Goal: Transaction & Acquisition: Purchase product/service

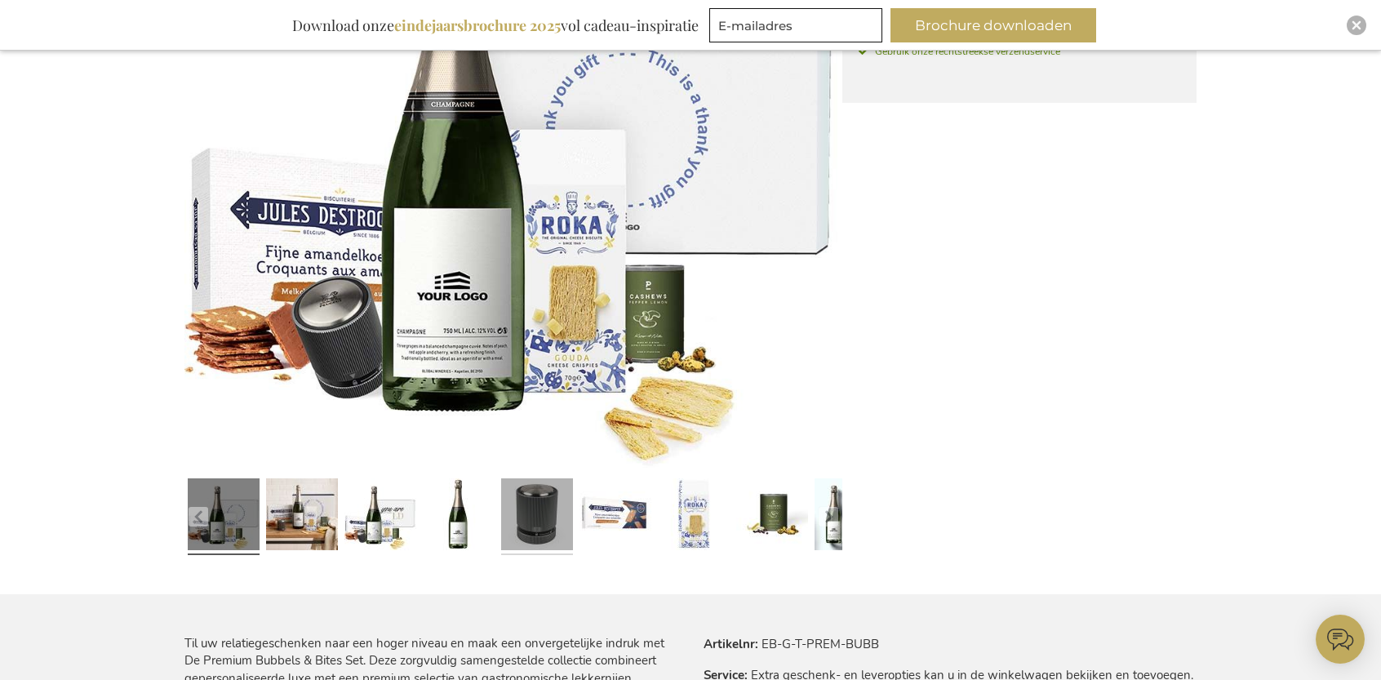
click at [517, 504] on link at bounding box center [537, 517] width 72 height 90
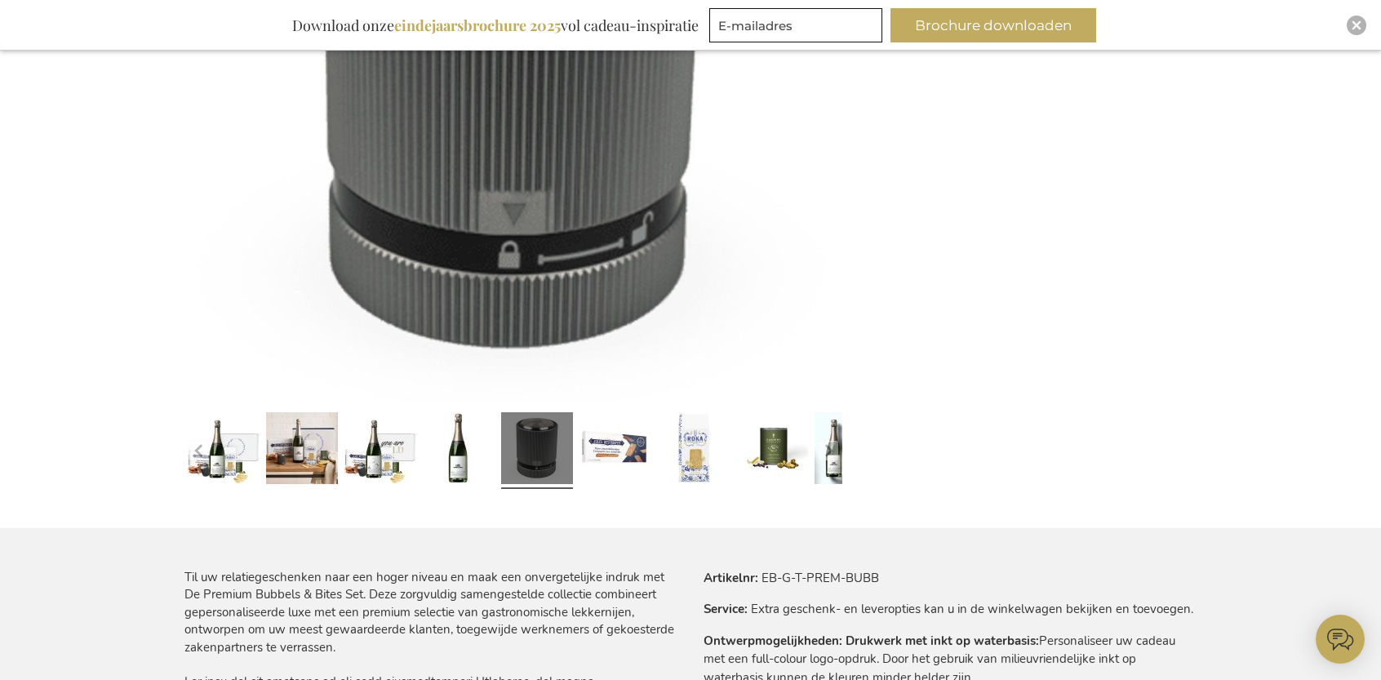
scroll to position [540, 0]
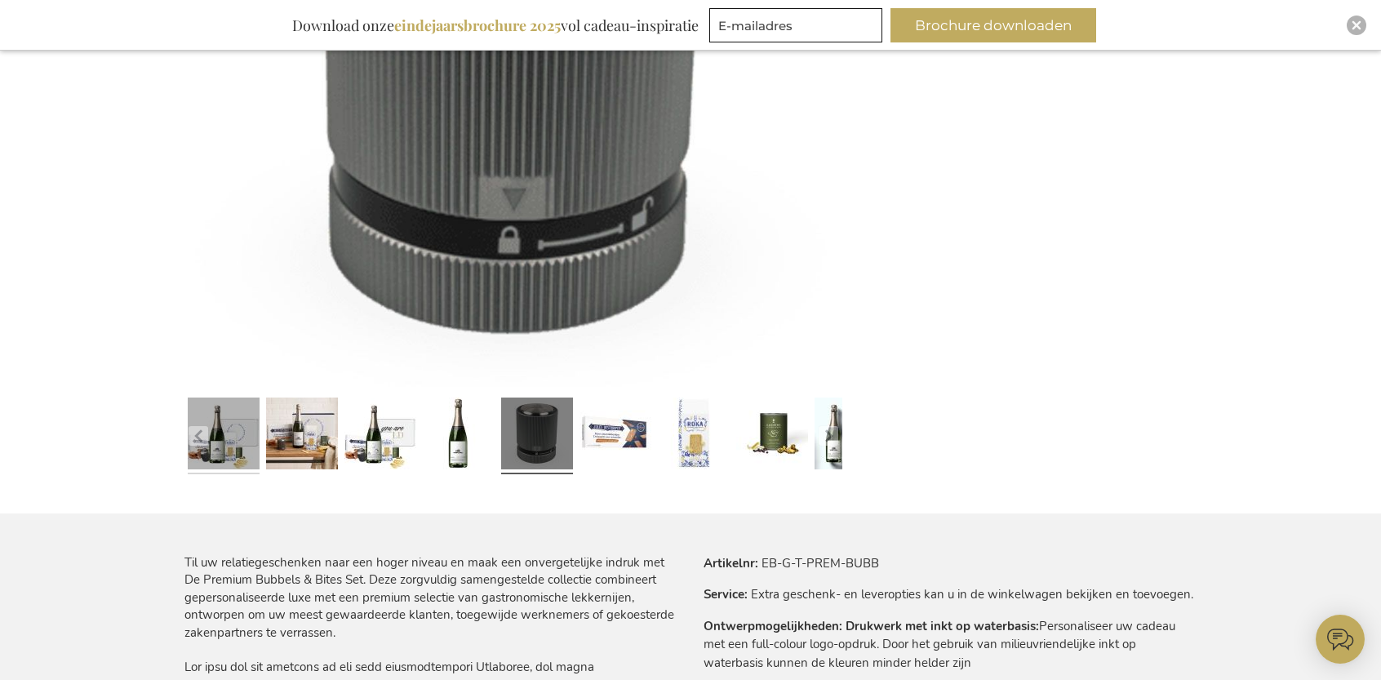
click at [221, 453] on link at bounding box center [224, 436] width 72 height 90
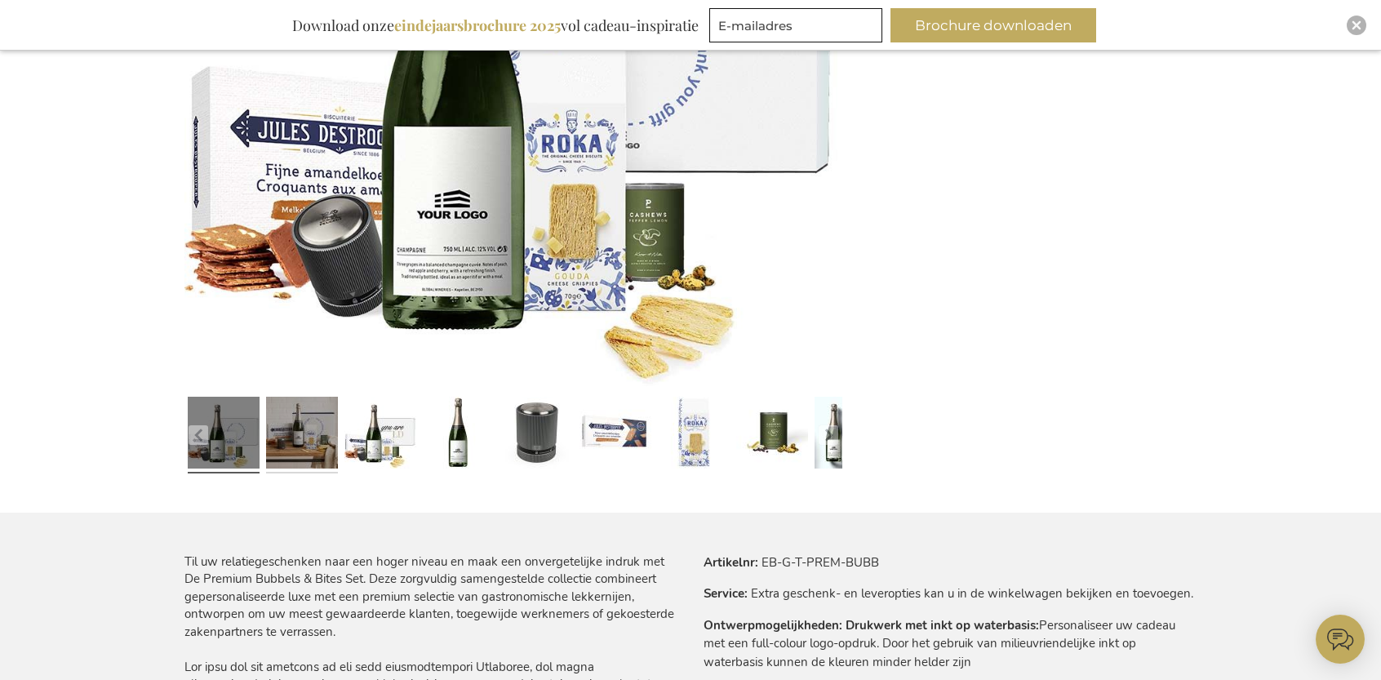
click at [309, 433] on link at bounding box center [302, 435] width 72 height 90
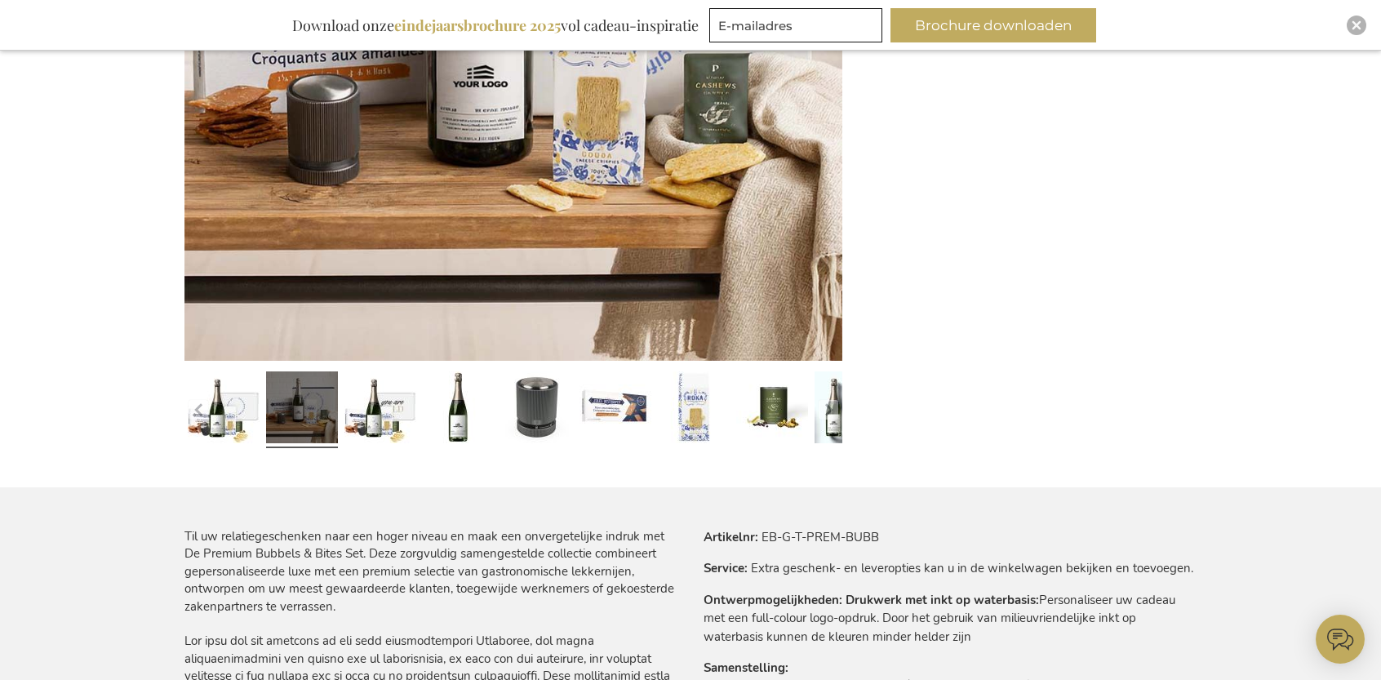
scroll to position [622, 0]
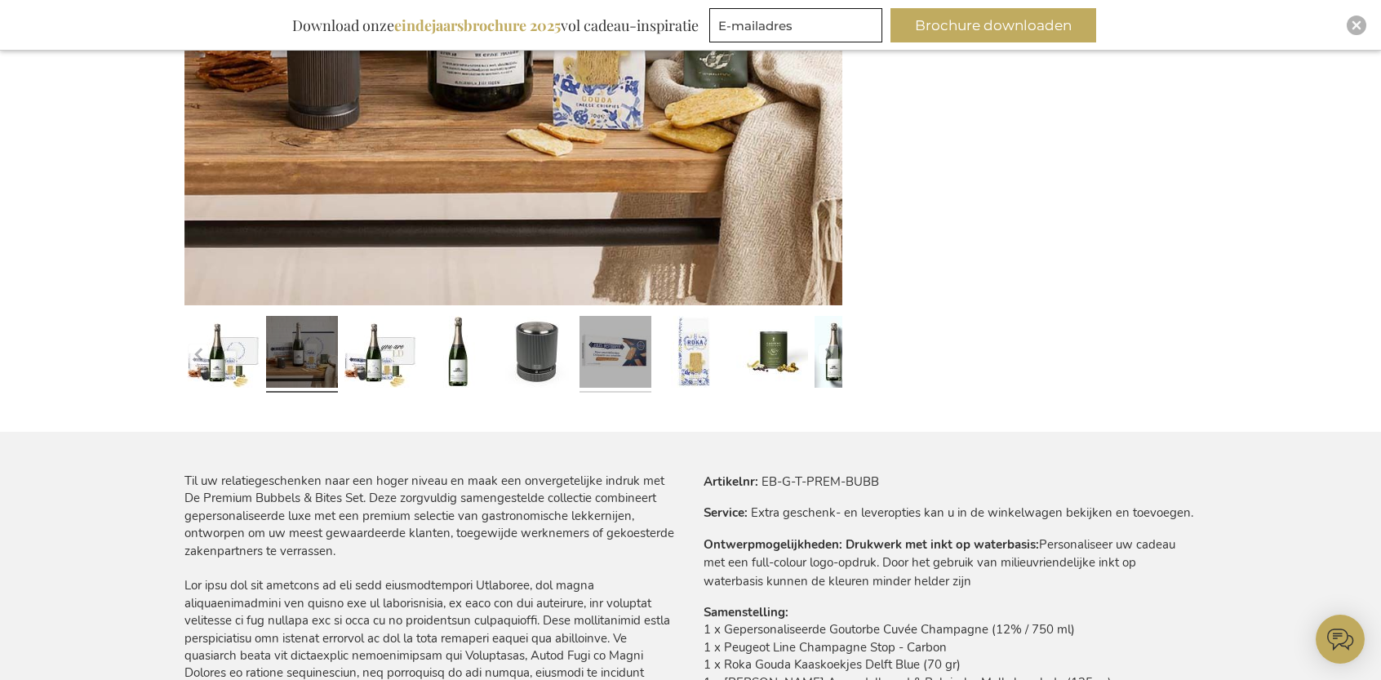
click at [633, 365] on link at bounding box center [616, 354] width 72 height 90
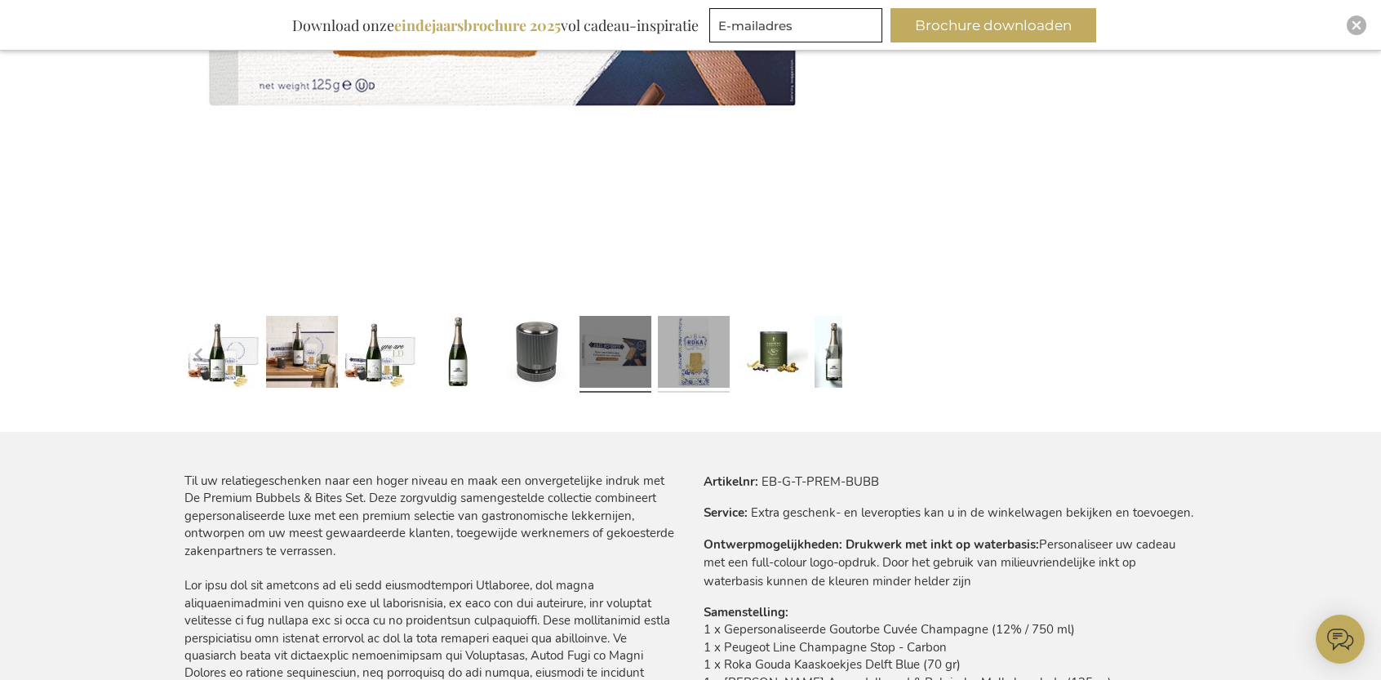
click at [692, 363] on link at bounding box center [694, 354] width 72 height 90
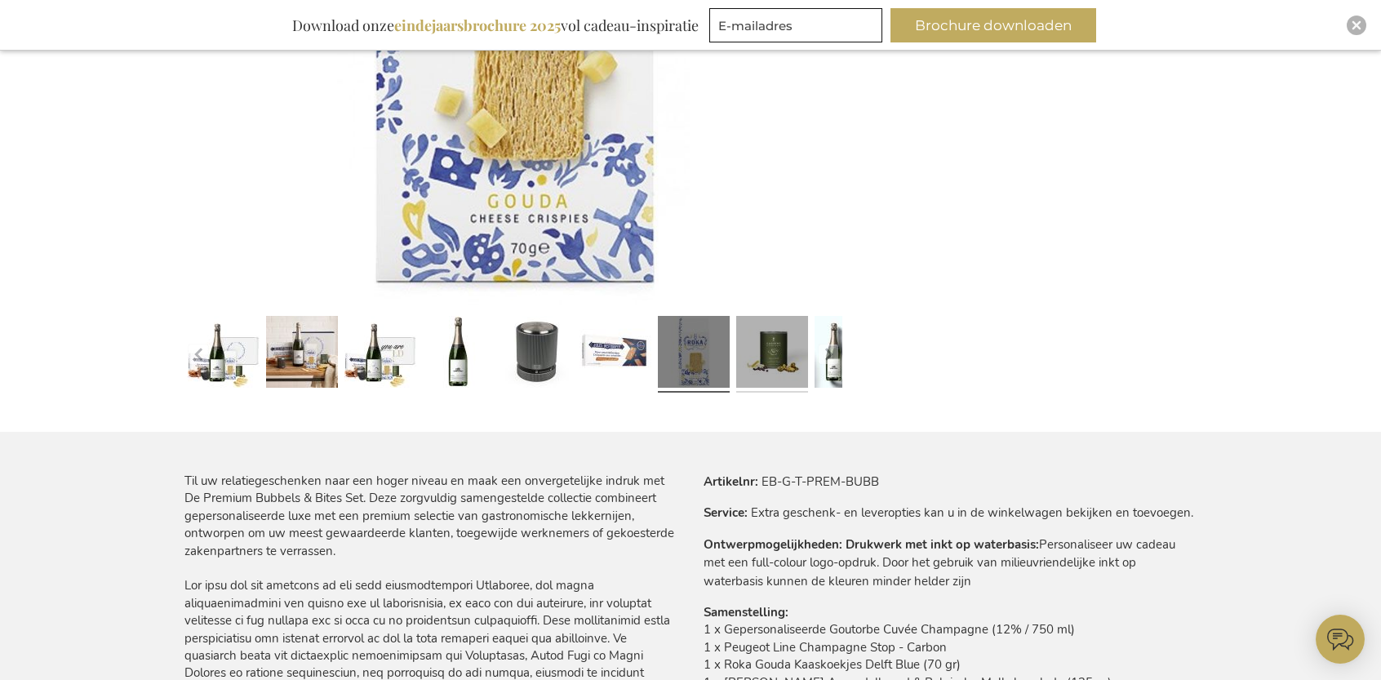
click at [751, 360] on link at bounding box center [772, 354] width 72 height 90
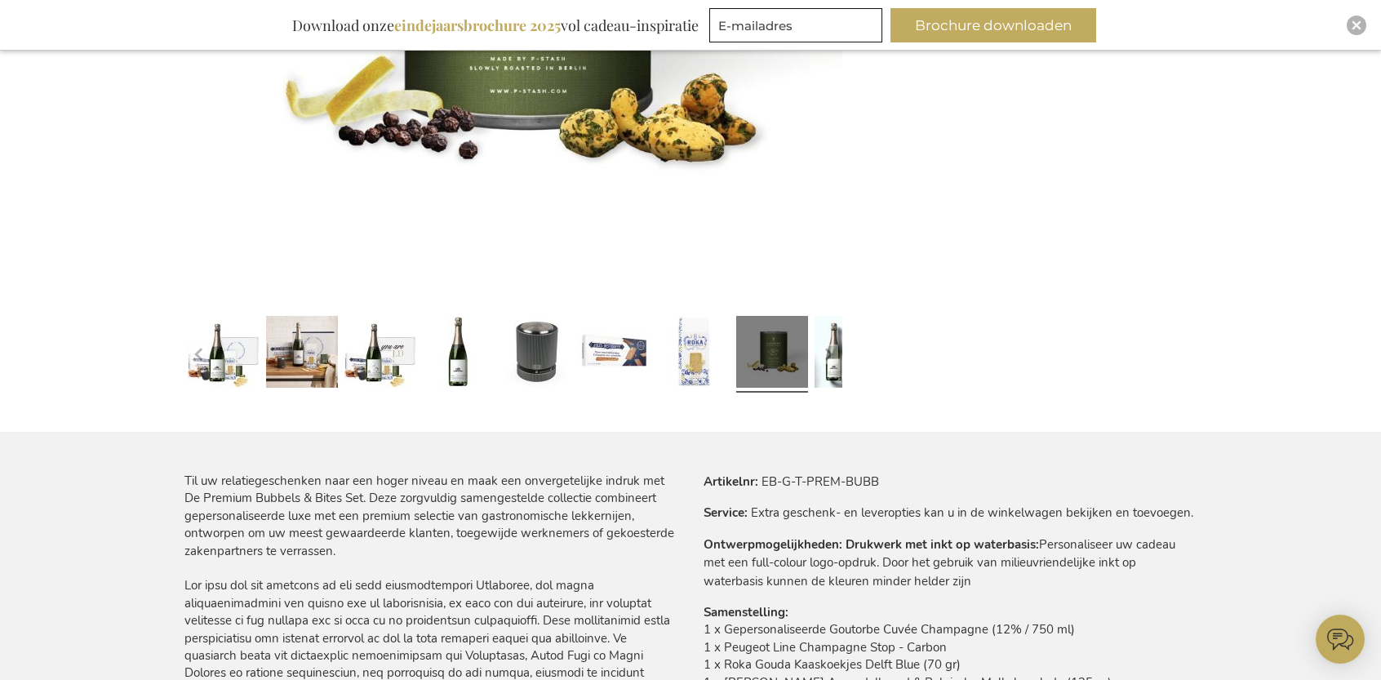
click at [782, 360] on link at bounding box center [772, 354] width 72 height 90
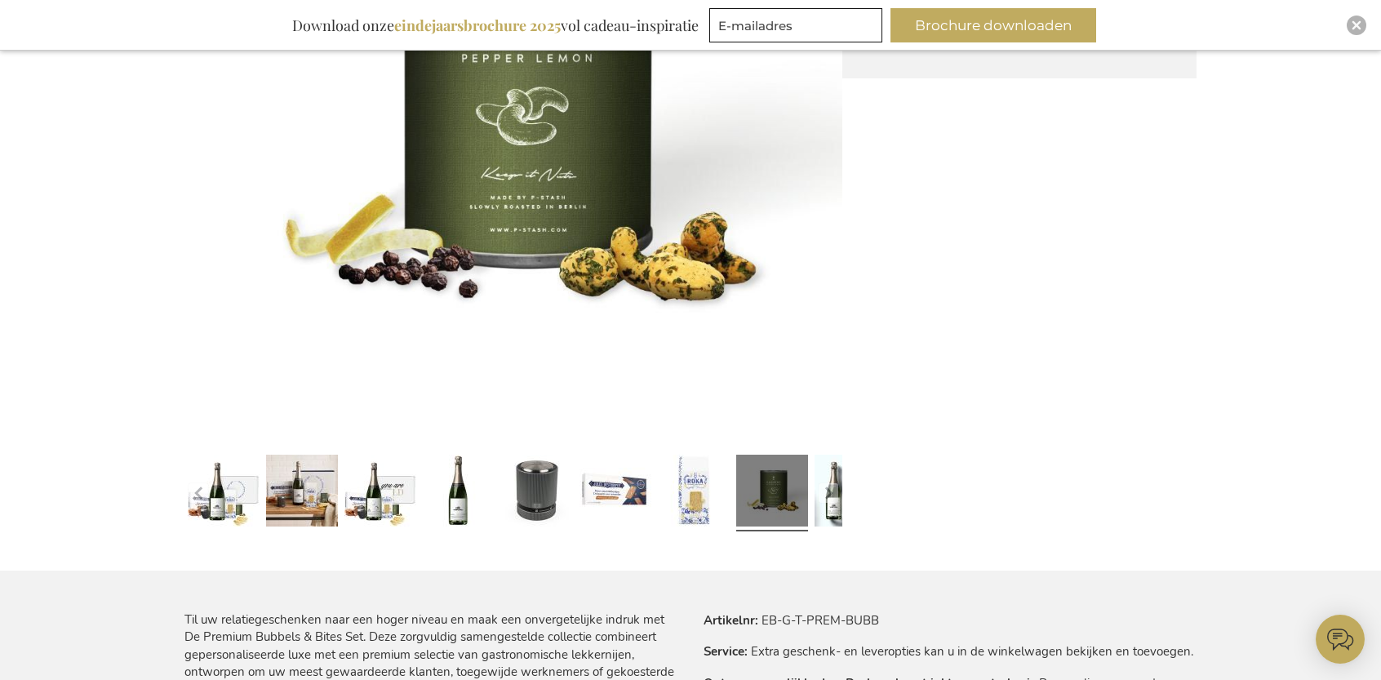
scroll to position [490, 0]
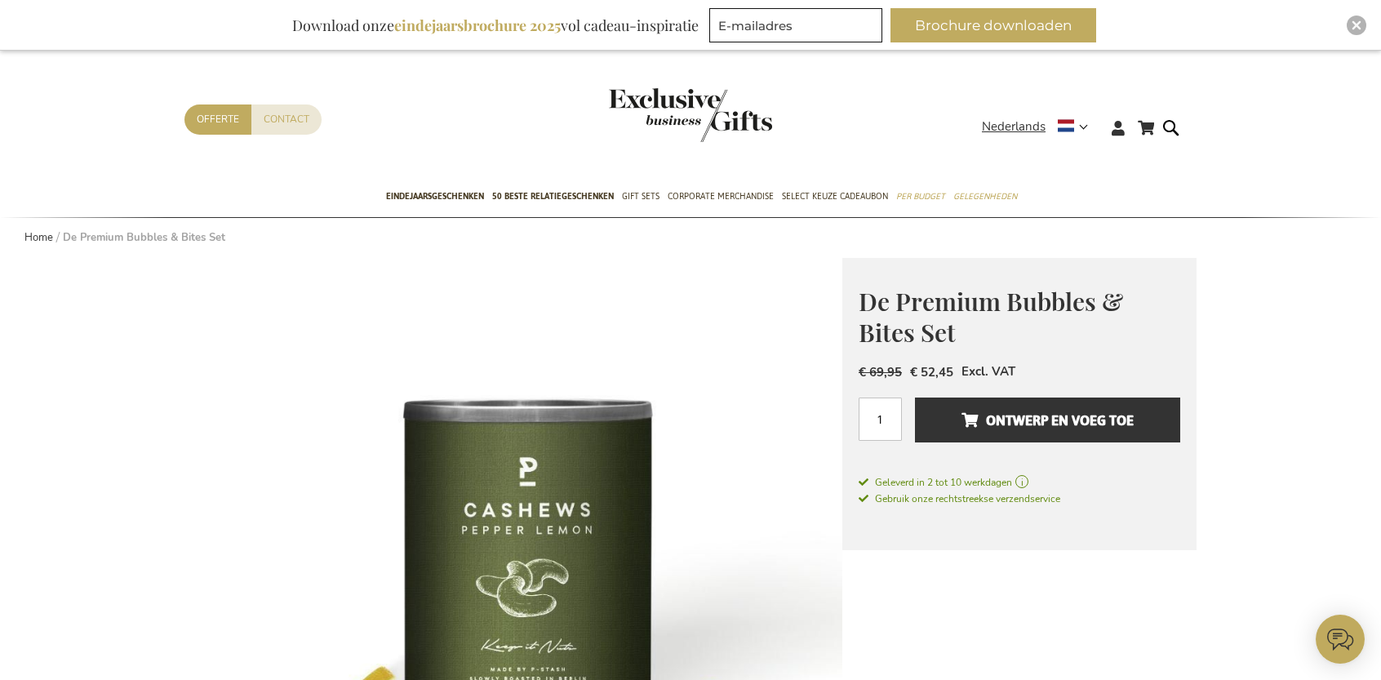
scroll to position [0, 0]
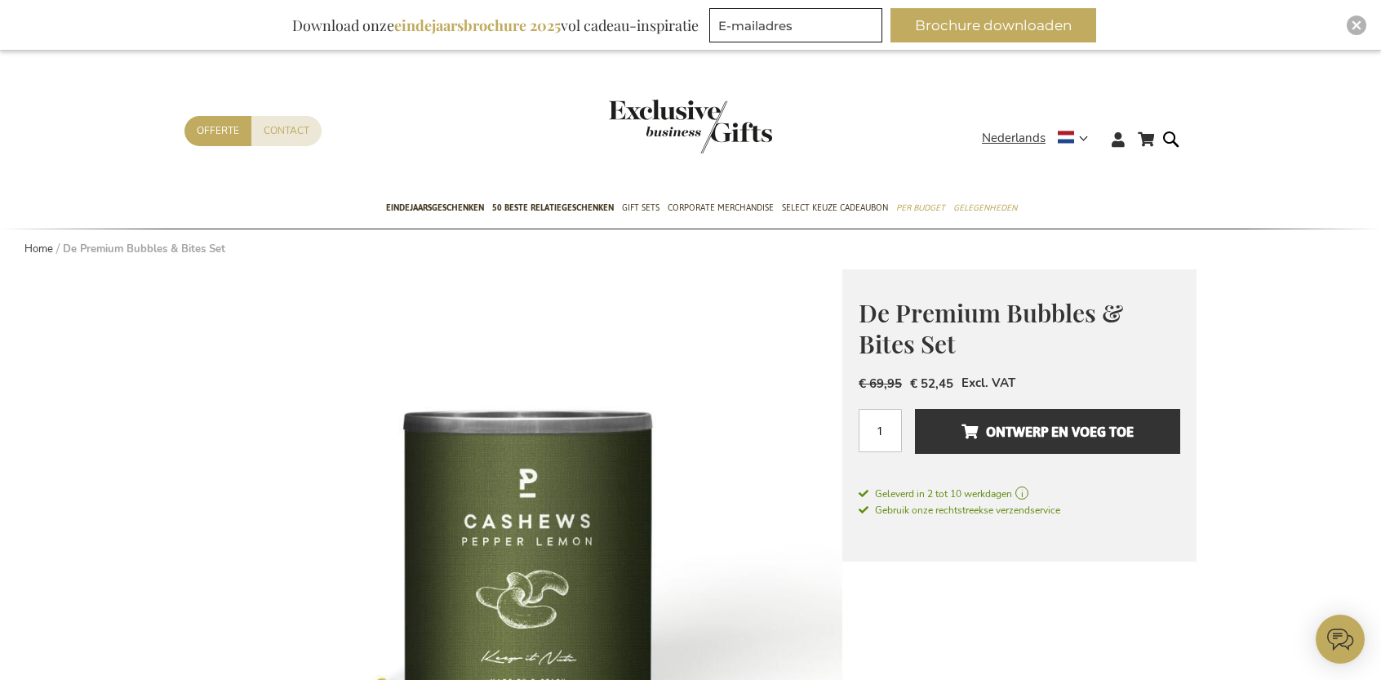
click at [700, 135] on img "store logo" at bounding box center [690, 127] width 163 height 54
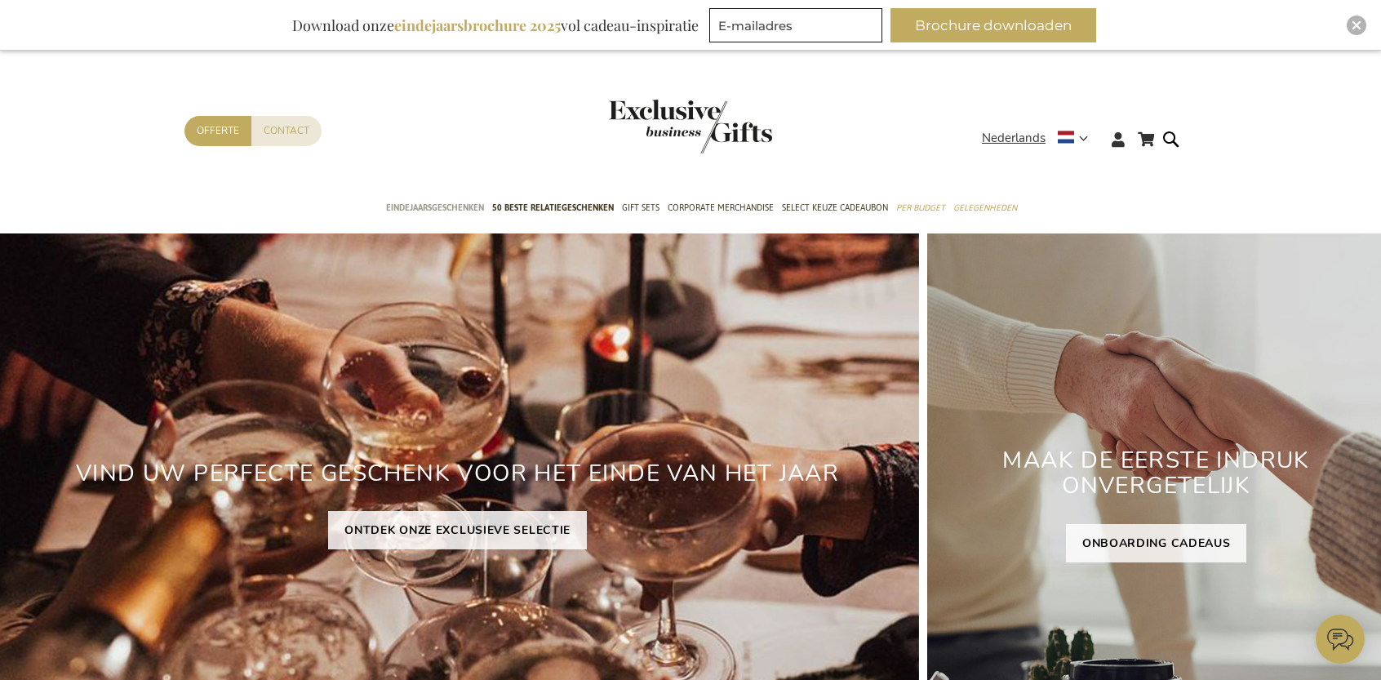
click at [439, 205] on span "Eindejaarsgeschenken" at bounding box center [435, 207] width 98 height 17
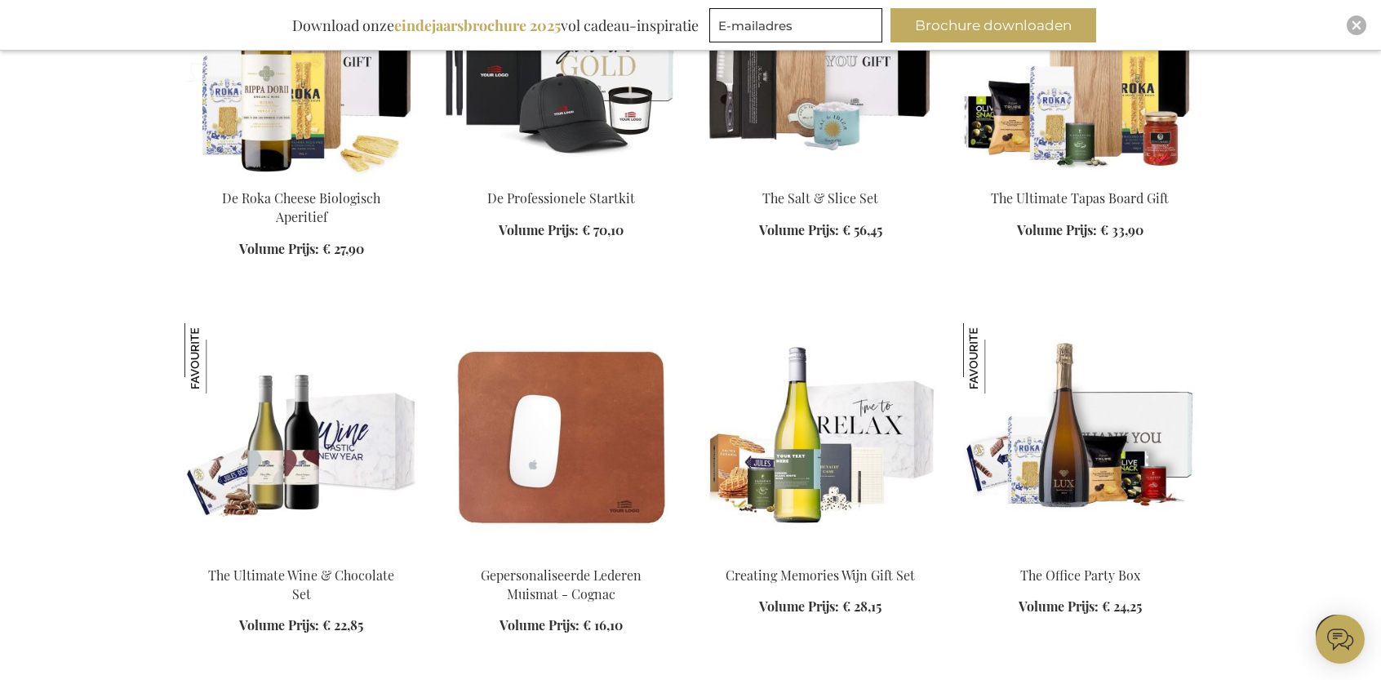
scroll to position [2041, 0]
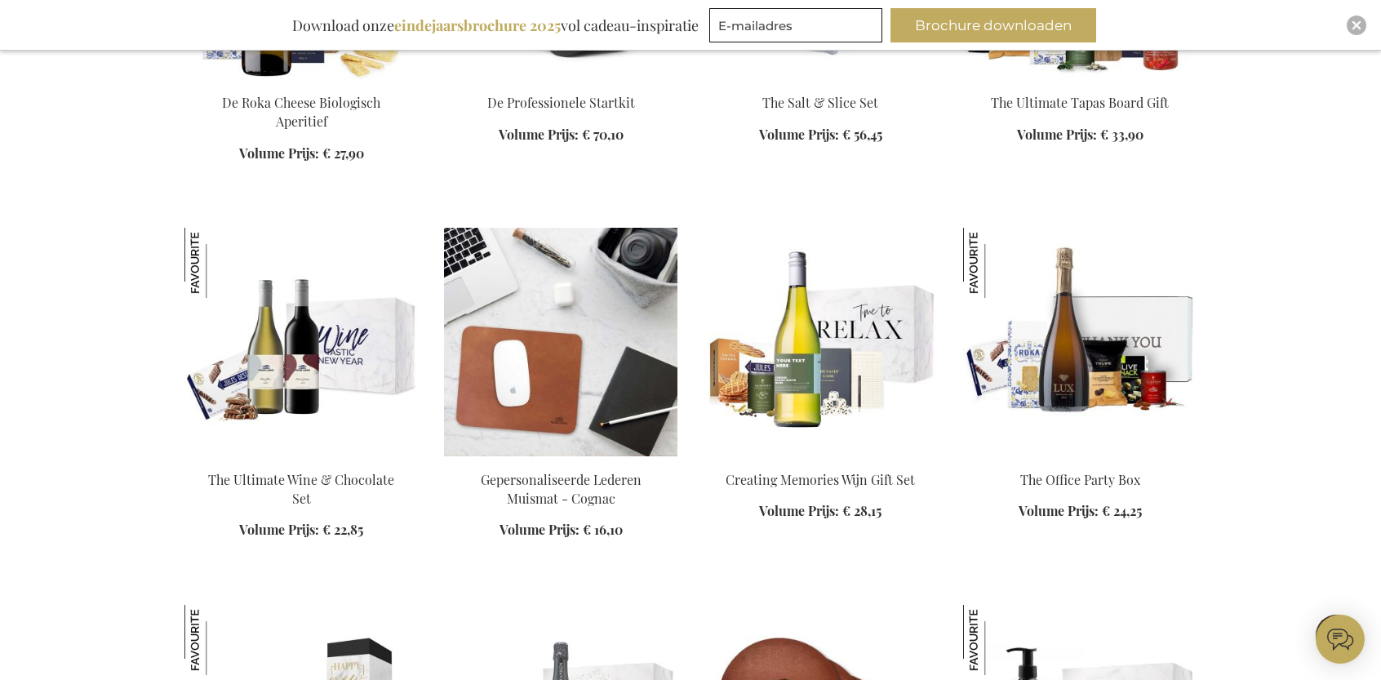
scroll to position [2204, 0]
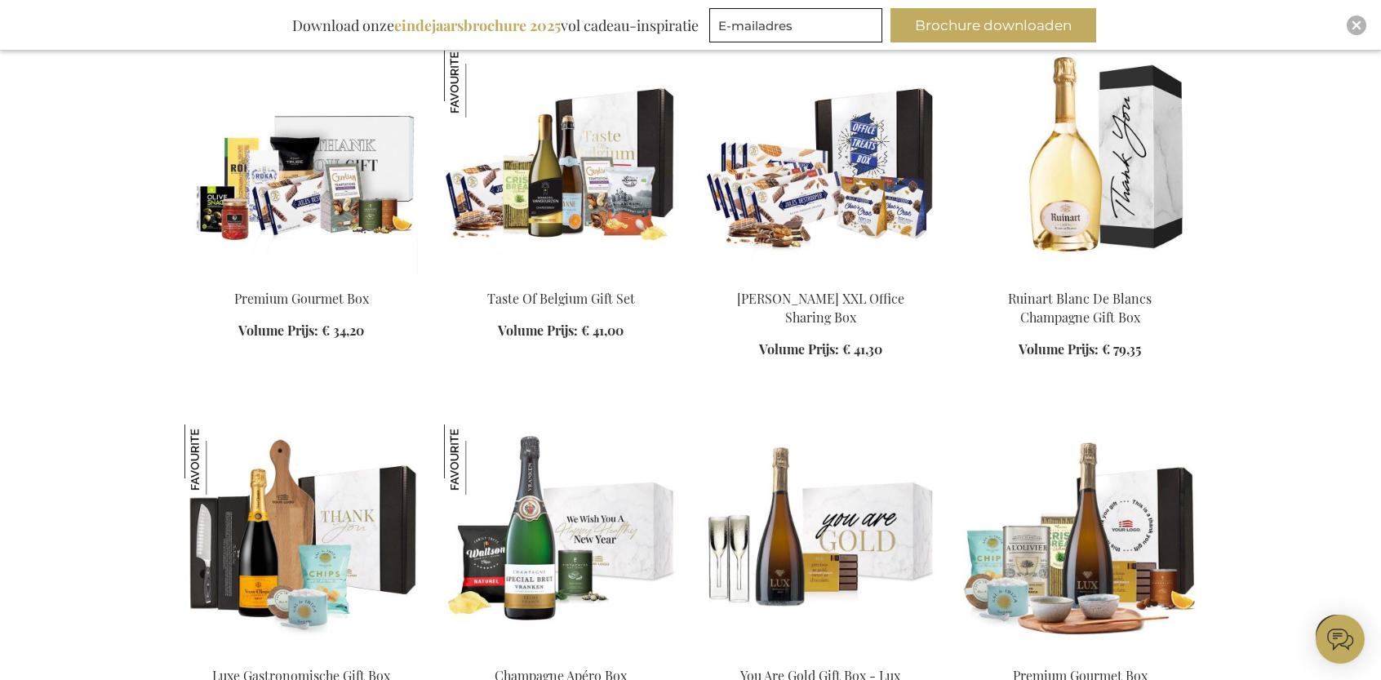
scroll to position [3428, 0]
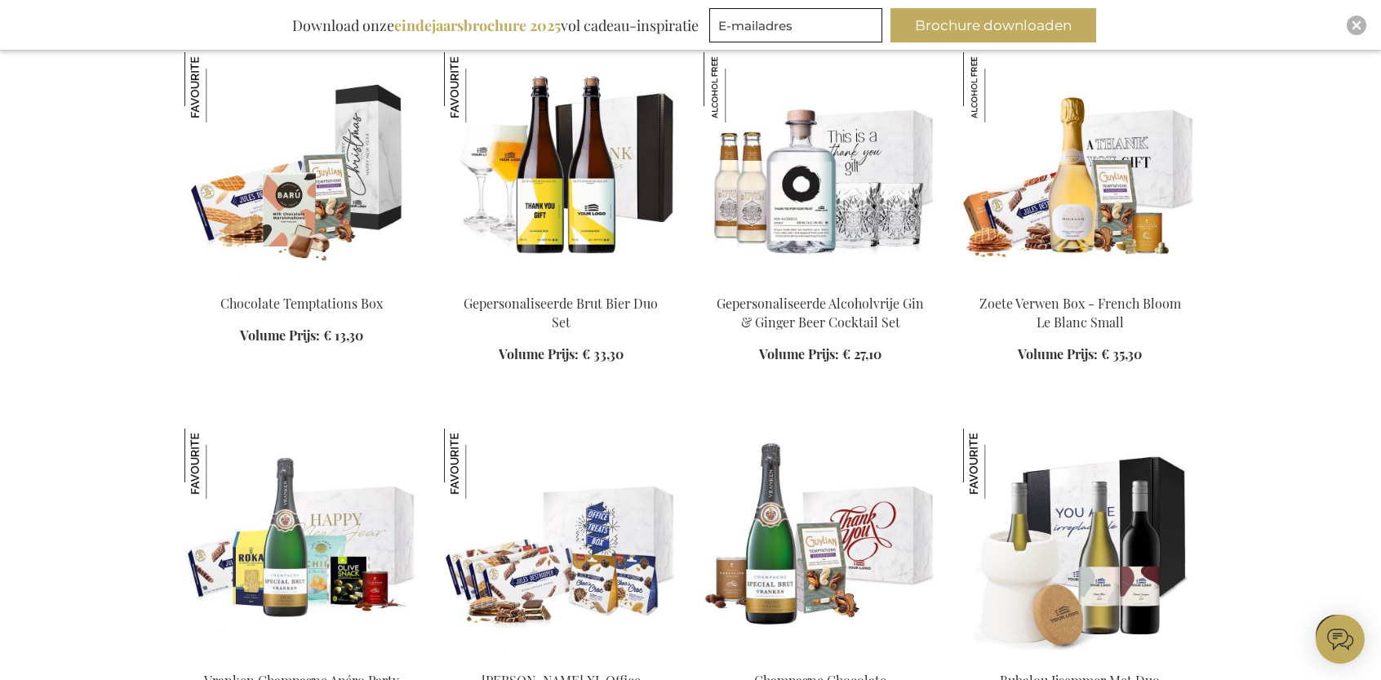
scroll to position [4326, 0]
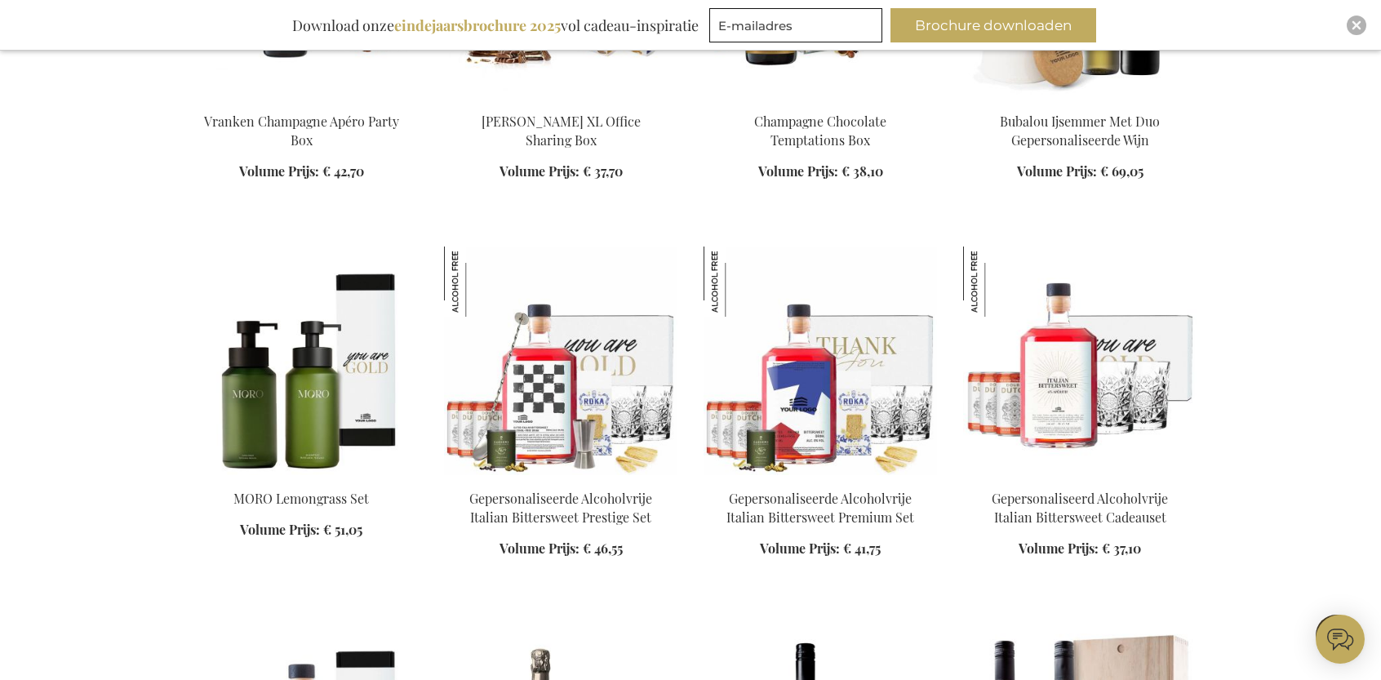
scroll to position [4734, 0]
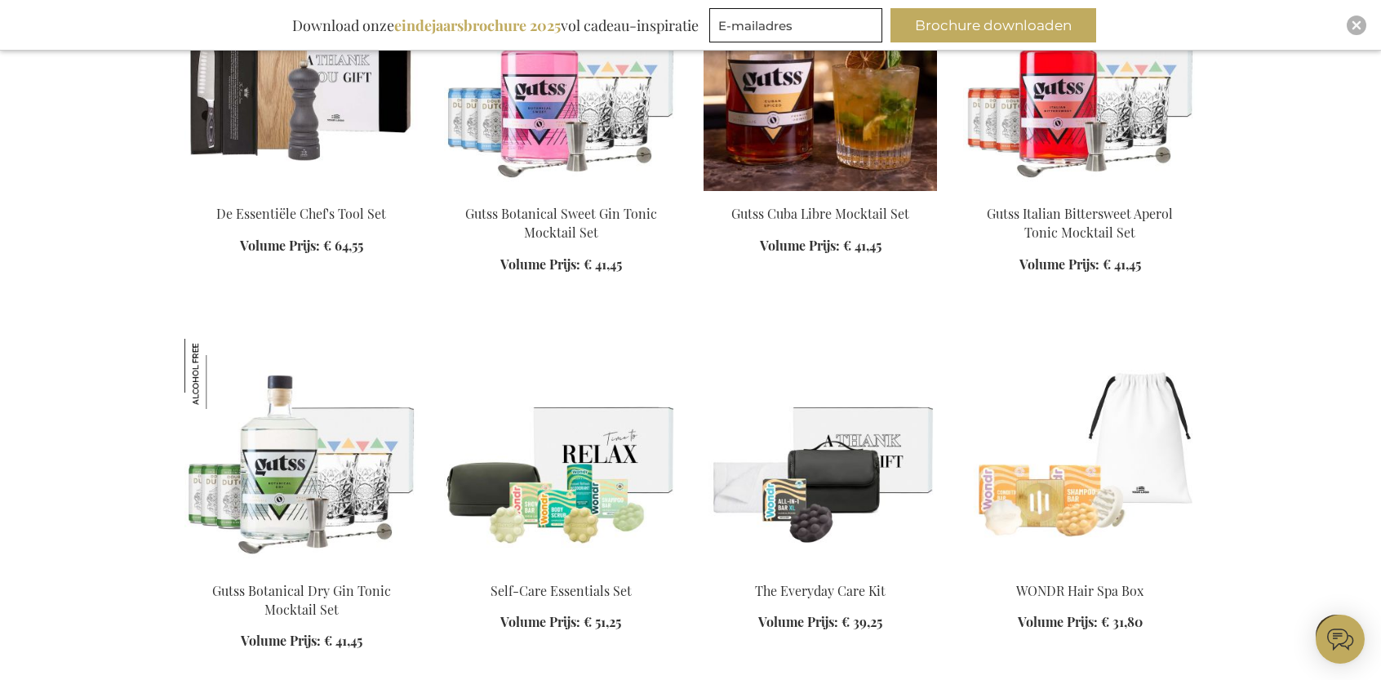
scroll to position [6612, 0]
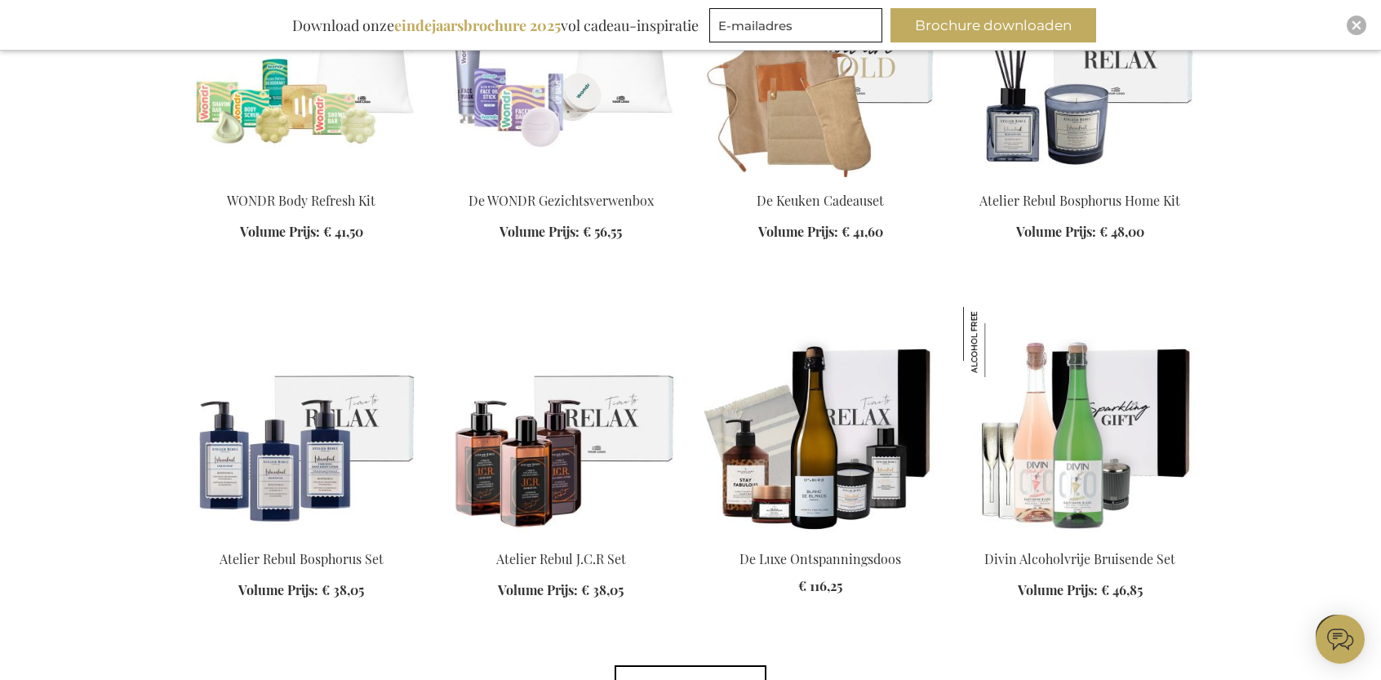
scroll to position [7265, 0]
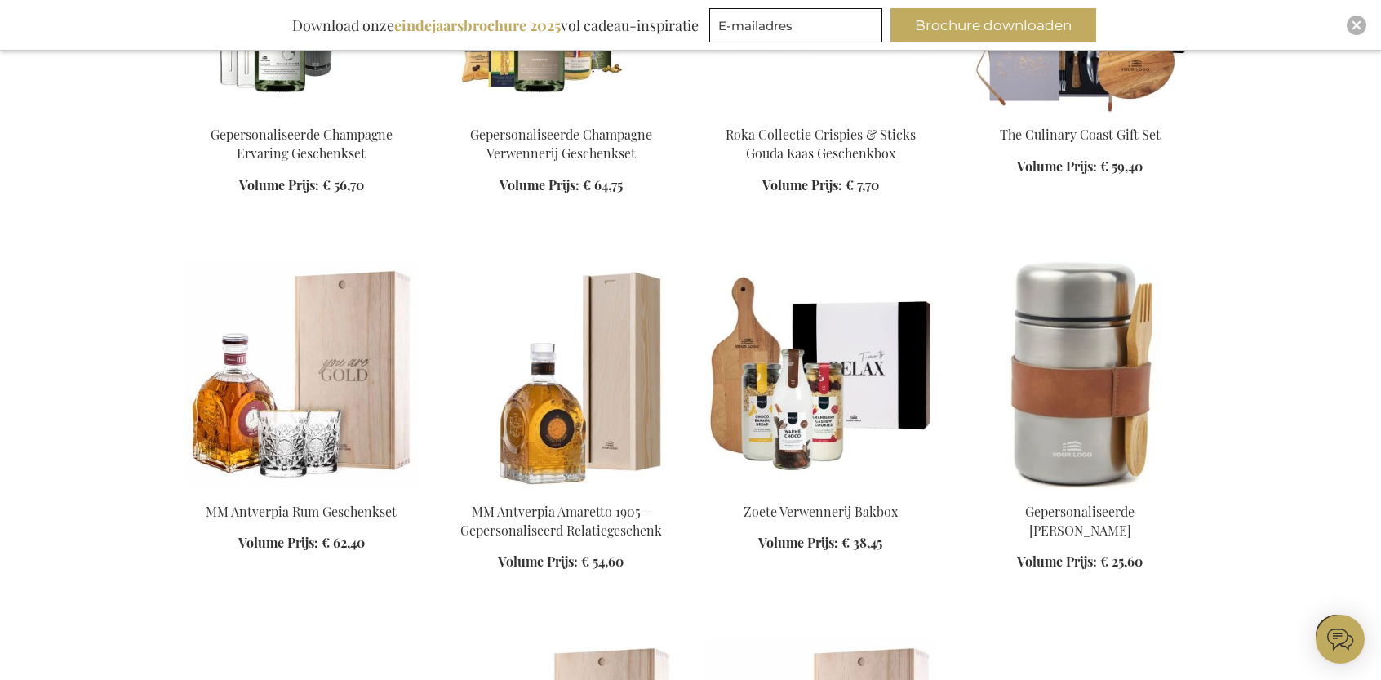
scroll to position [8979, 0]
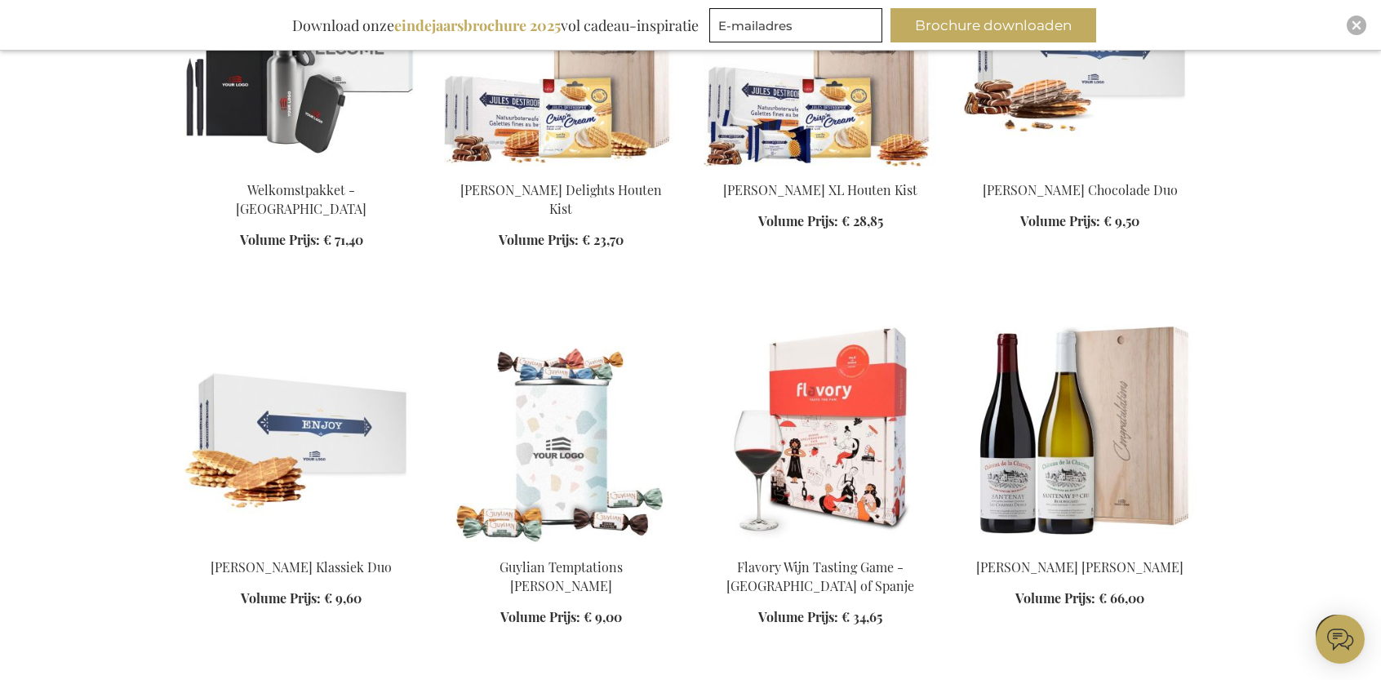
scroll to position [9632, 0]
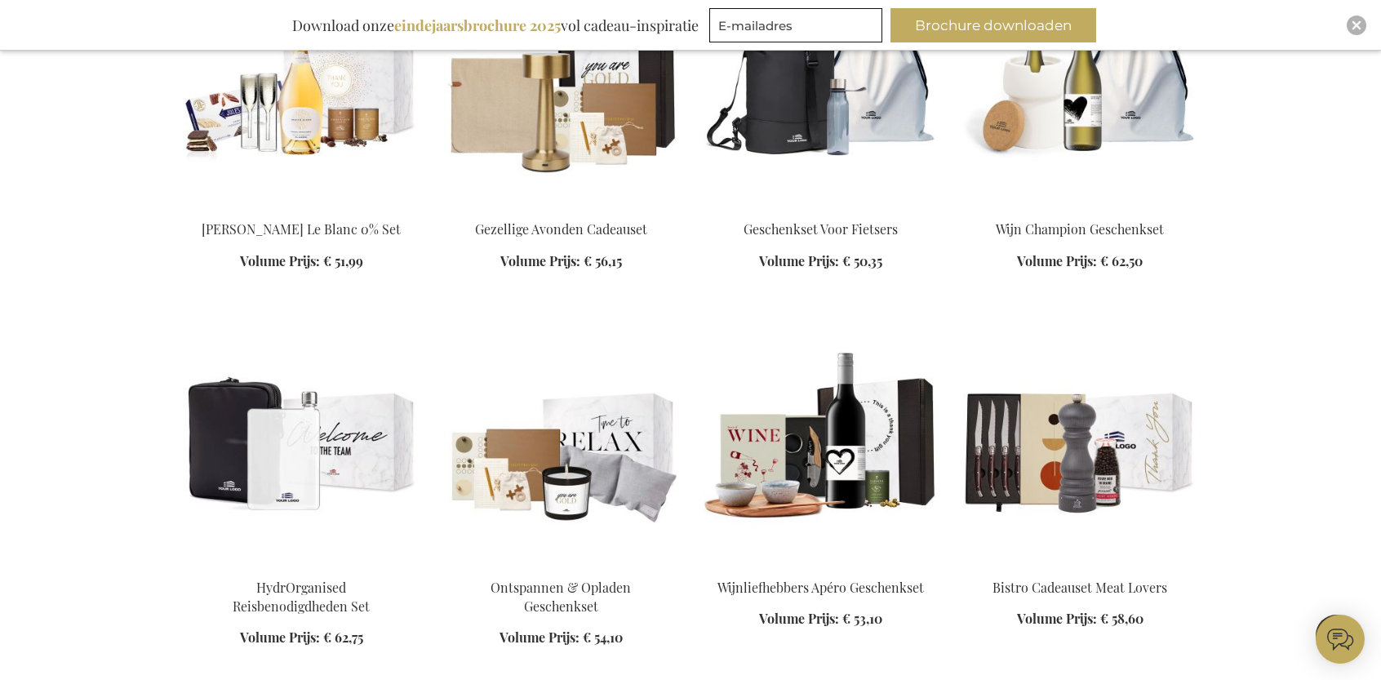
scroll to position [11019, 0]
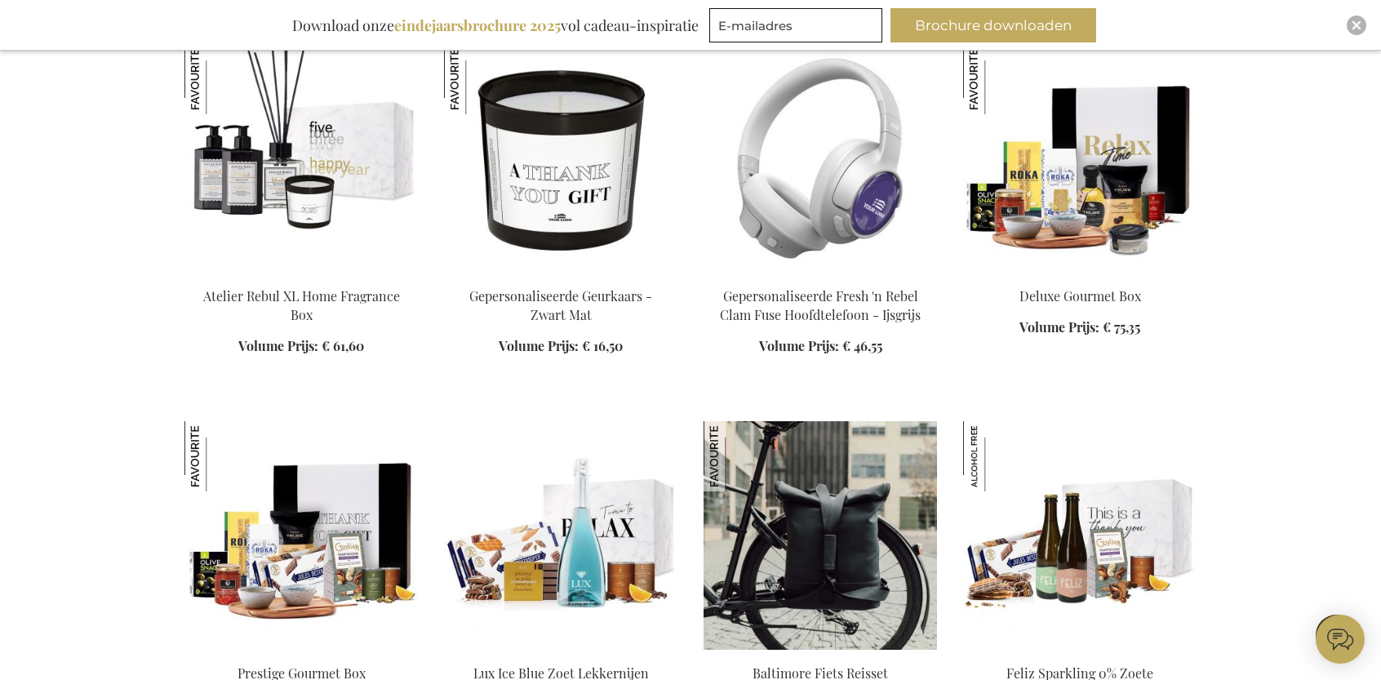
scroll to position [11836, 0]
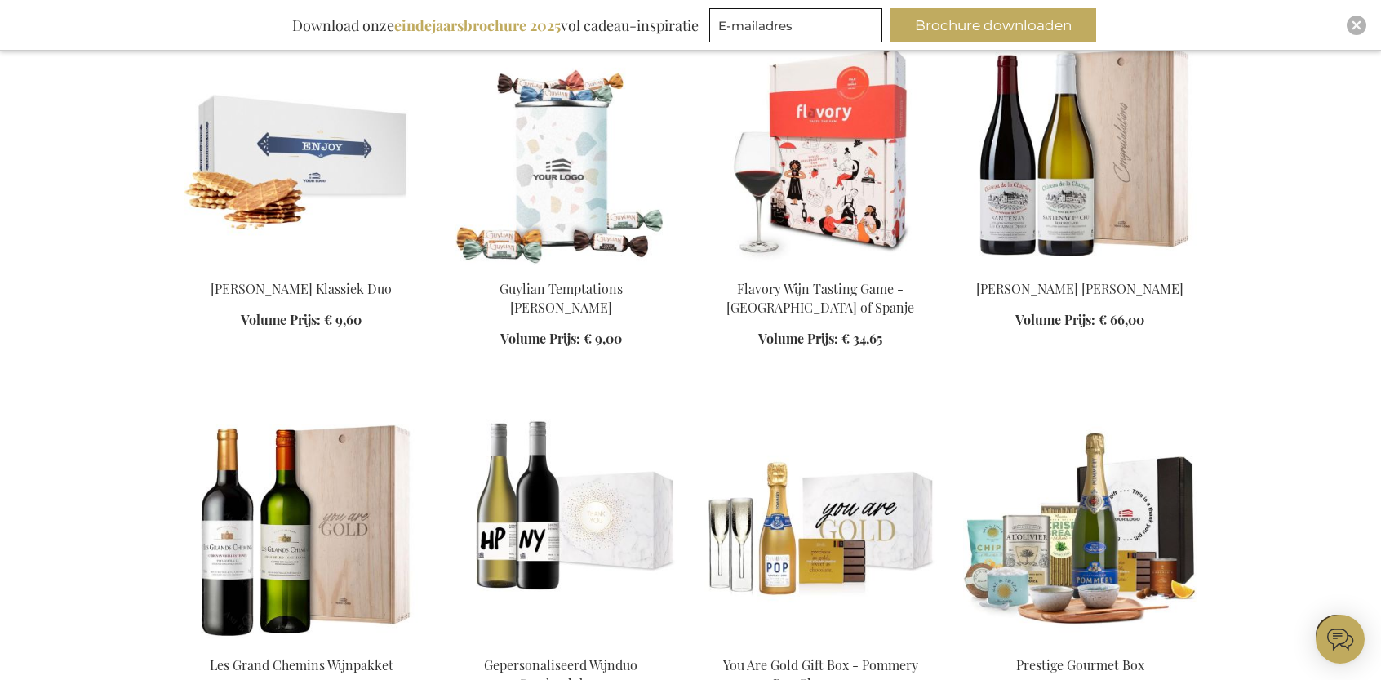
scroll to position [9550, 0]
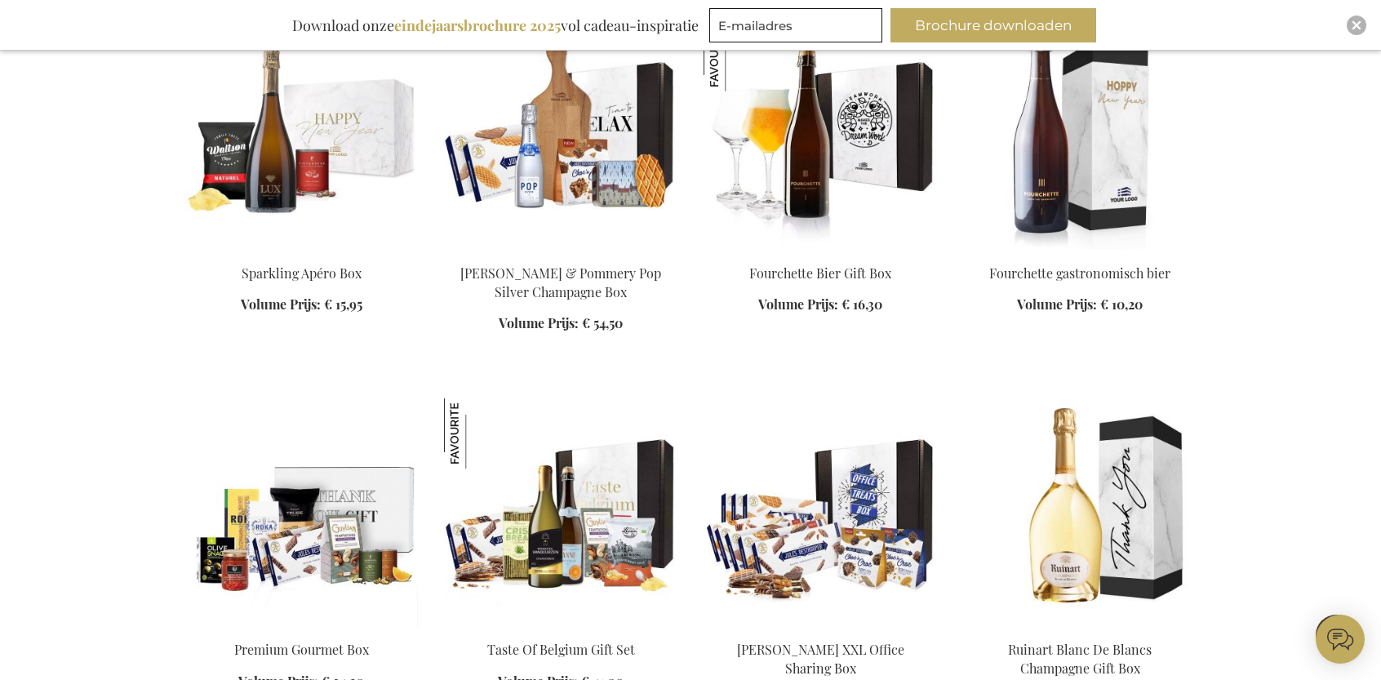
scroll to position [547, 0]
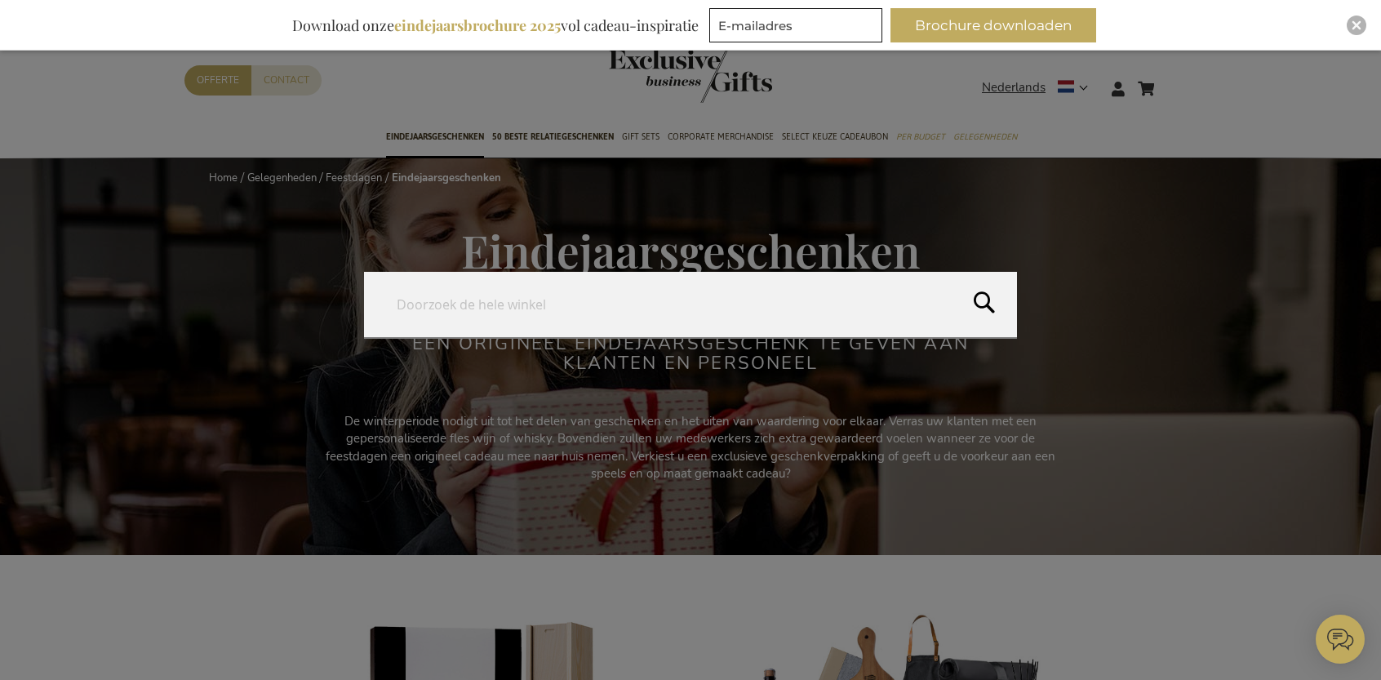
click at [1174, 78] on form "Search Search" at bounding box center [1175, 78] width 16 height 0
type input "boekensteun"
